Goal: Manage account settings

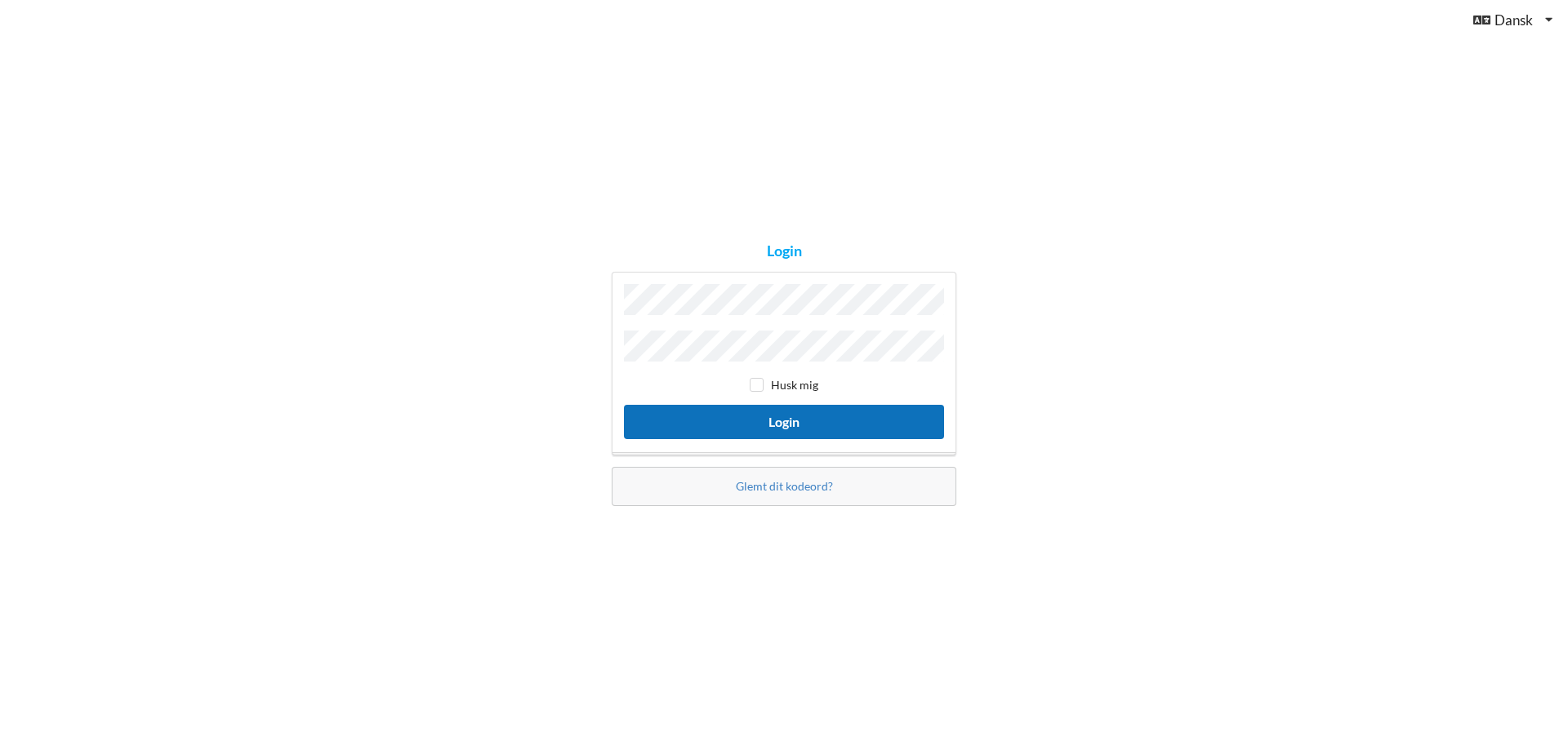
click at [773, 413] on button "Login" at bounding box center [784, 421] width 320 height 34
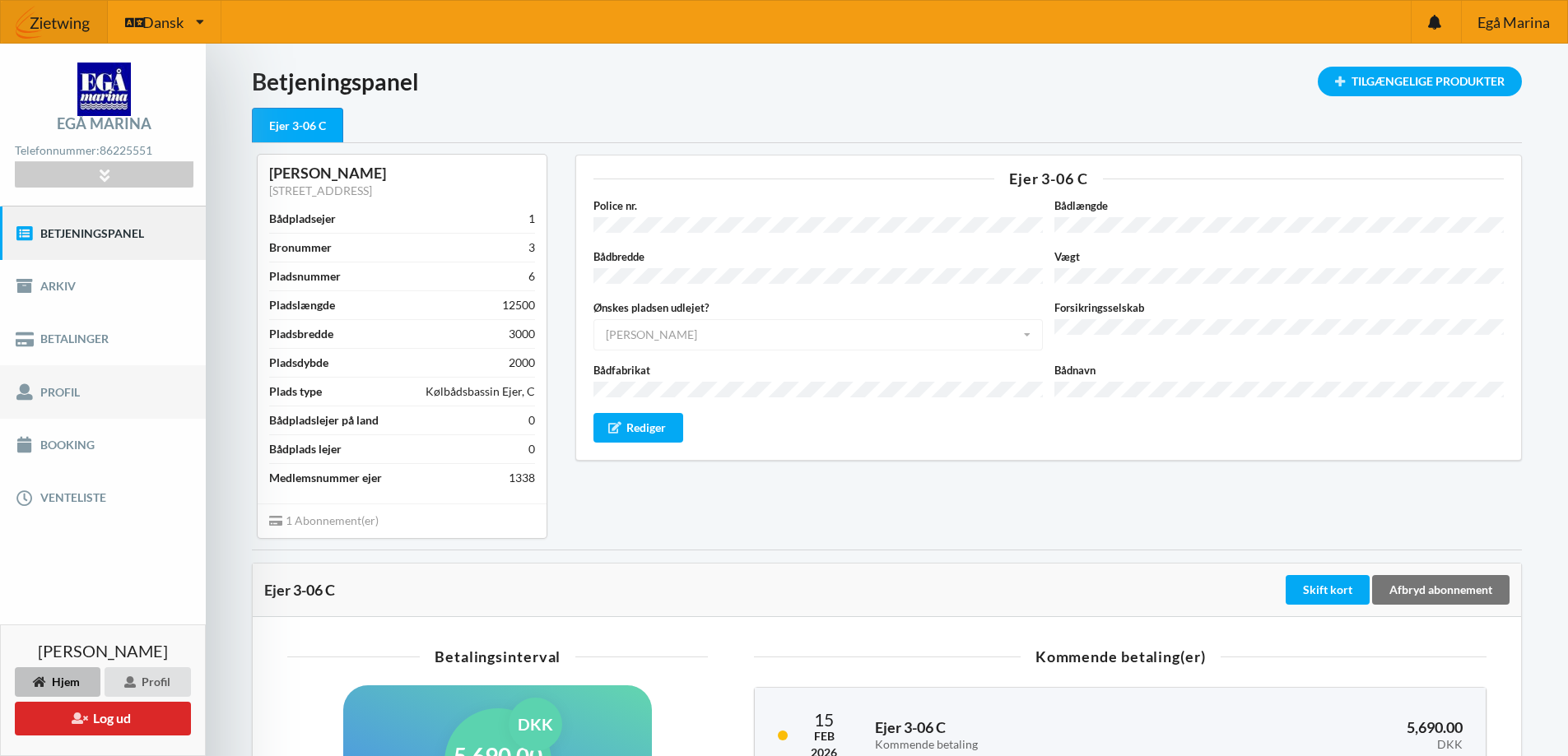
click at [59, 392] on link "Profil" at bounding box center [102, 392] width 206 height 53
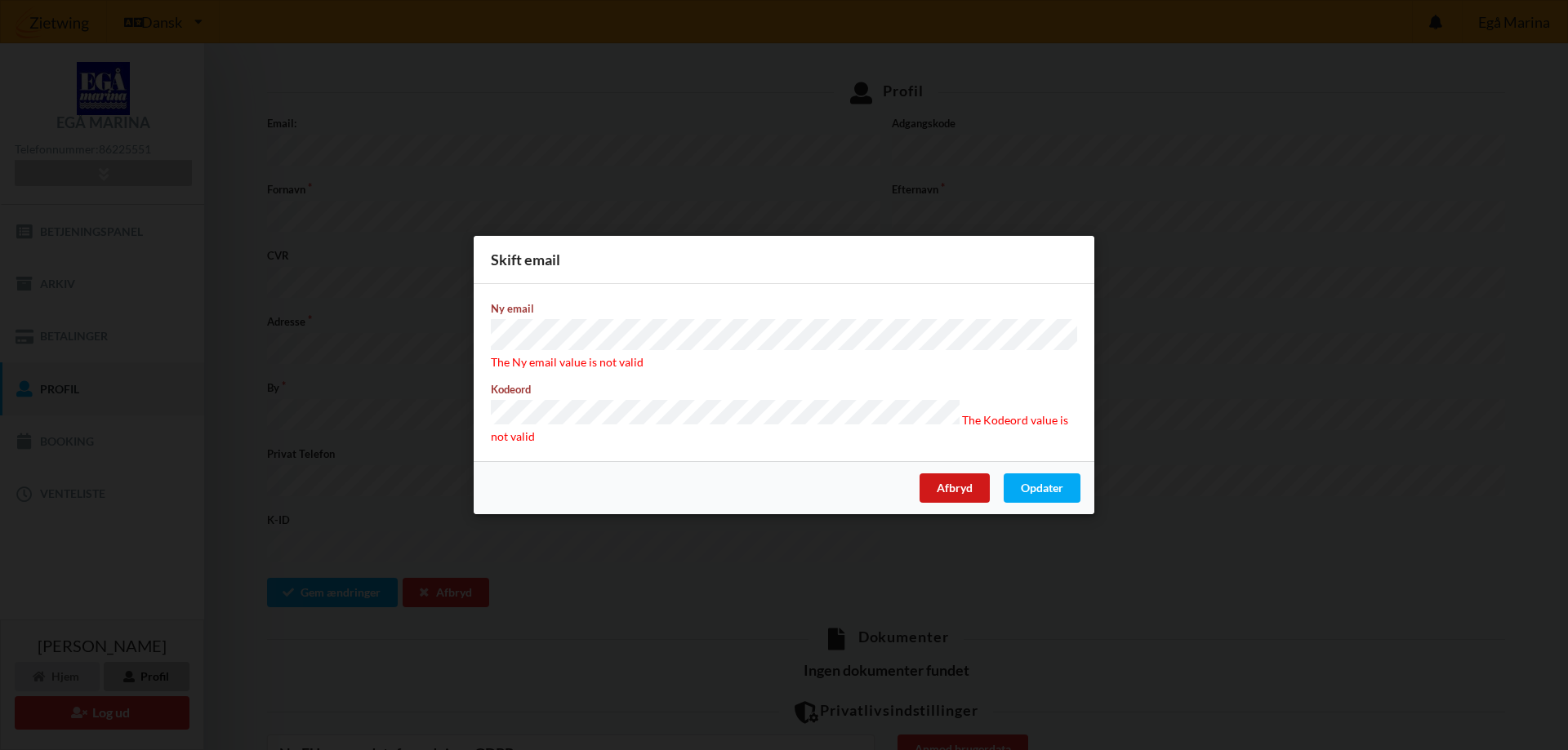
click at [941, 482] on div "Afbryd" at bounding box center [955, 489] width 71 height 30
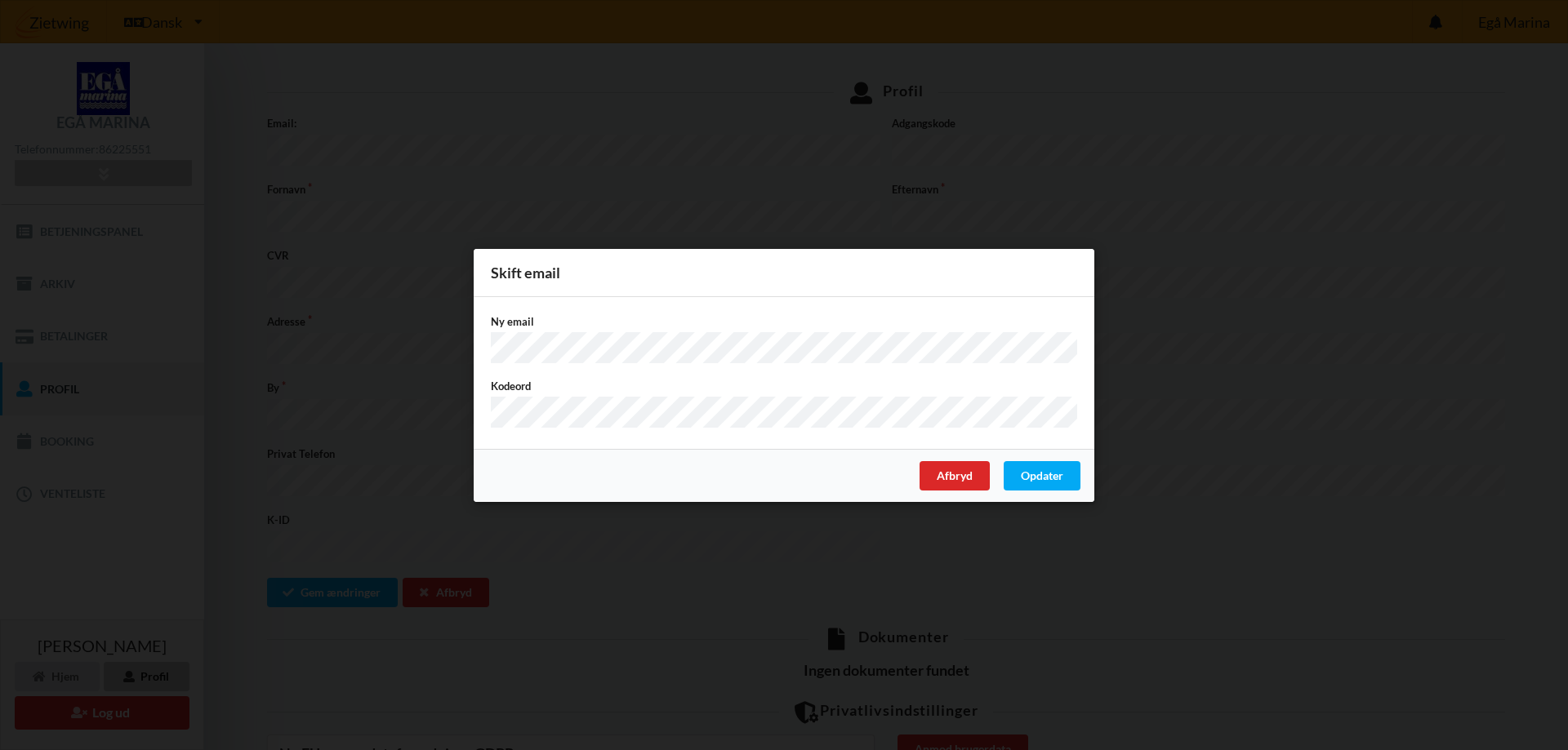
click at [1028, 543] on div "Er du sikker på du vil logge ud? Nej Ja Vilkår og betingelser Brugerbetingelser…" at bounding box center [784, 375] width 1568 height 750
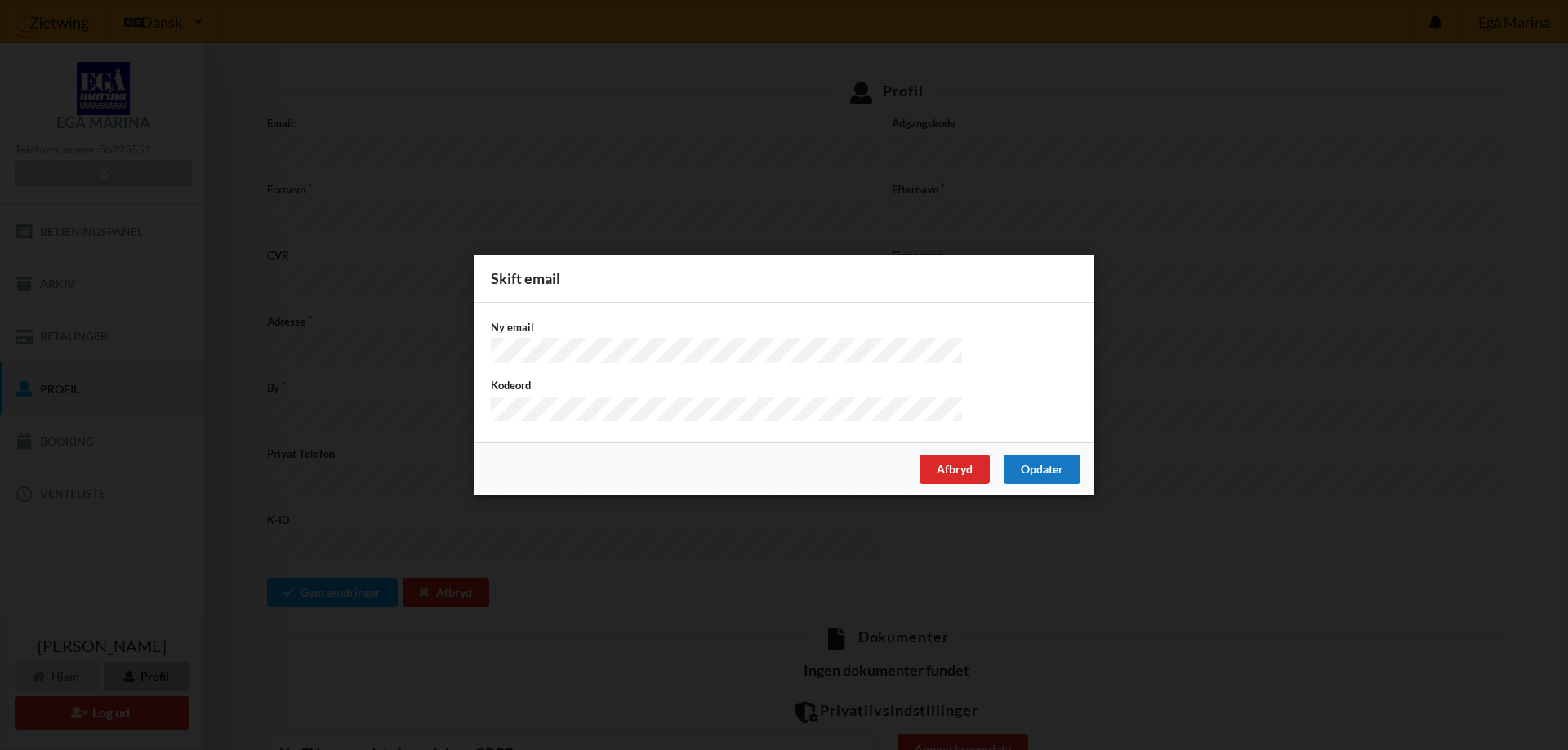
click at [1029, 474] on div "Opdater" at bounding box center [1042, 470] width 77 height 30
